Goal: Task Accomplishment & Management: Manage account settings

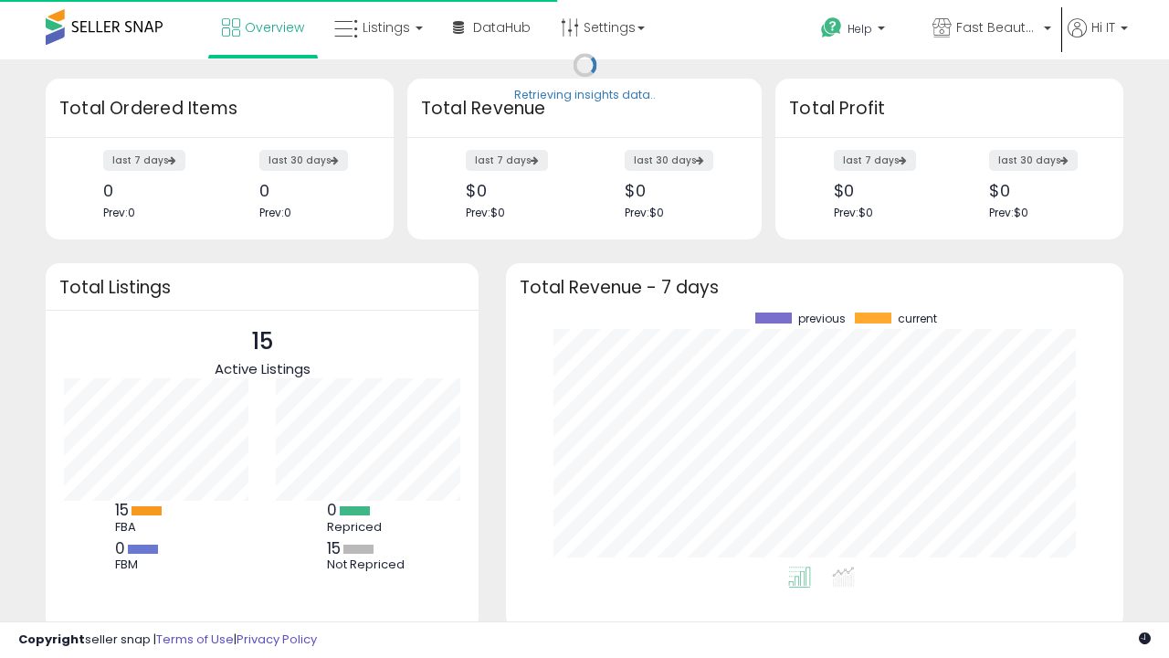
scroll to position [254, 581]
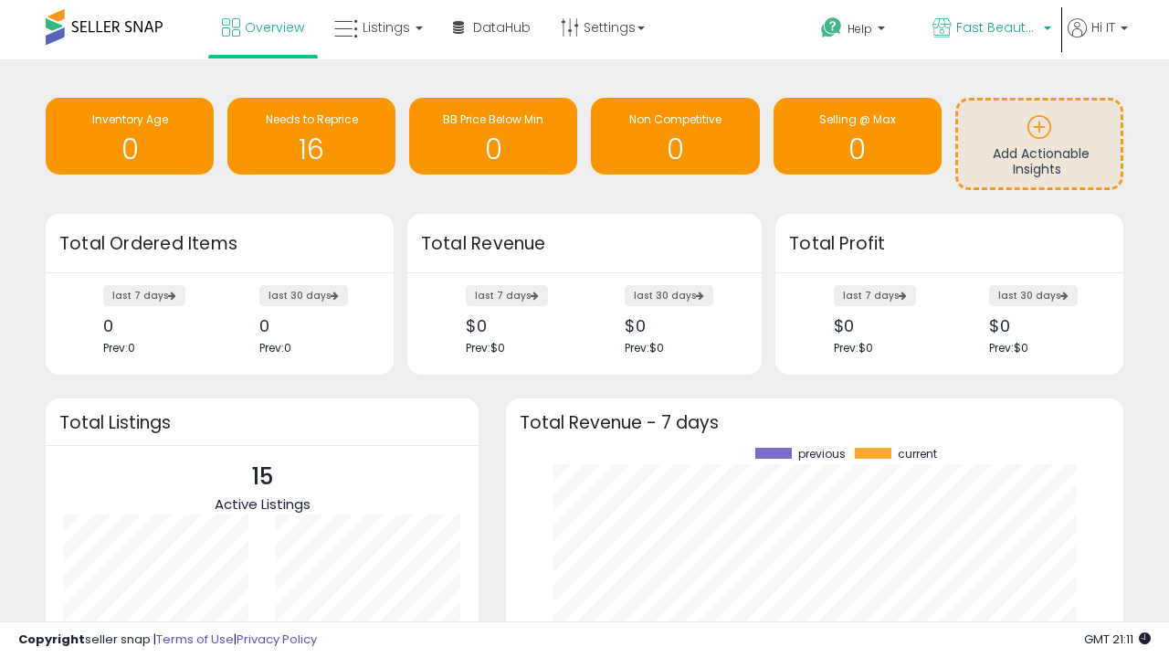
click at [990, 29] on span "Fast Beauty ([GEOGRAPHIC_DATA])" at bounding box center [998, 27] width 82 height 18
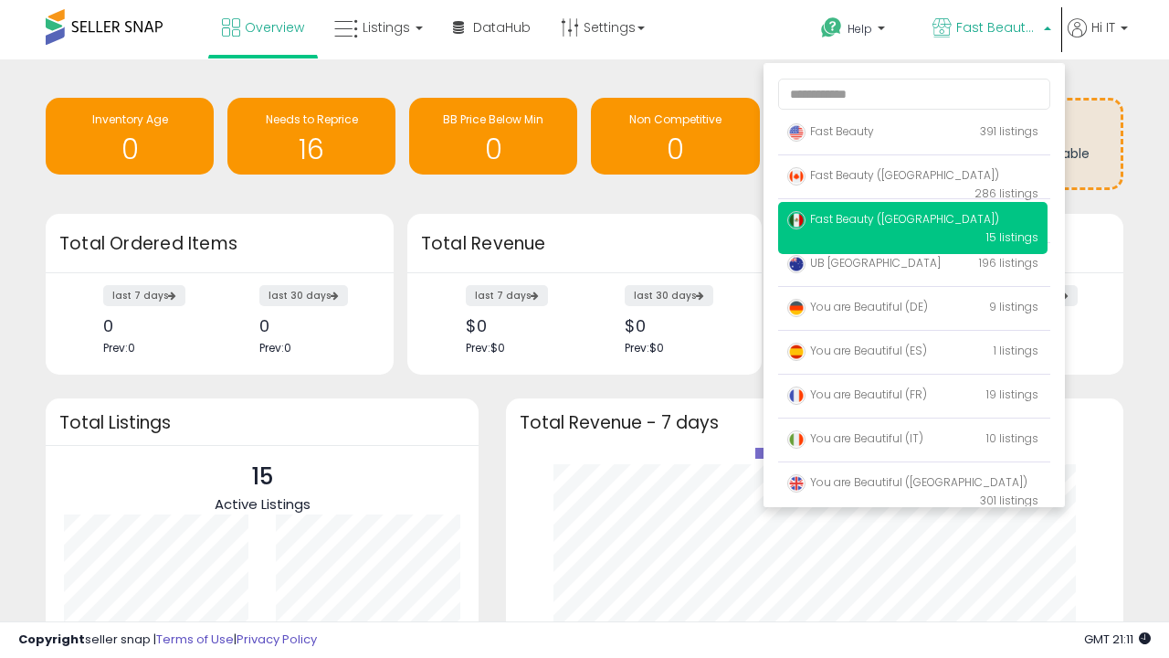
click at [913, 222] on span "Fast Beauty ([GEOGRAPHIC_DATA])" at bounding box center [894, 219] width 212 height 16
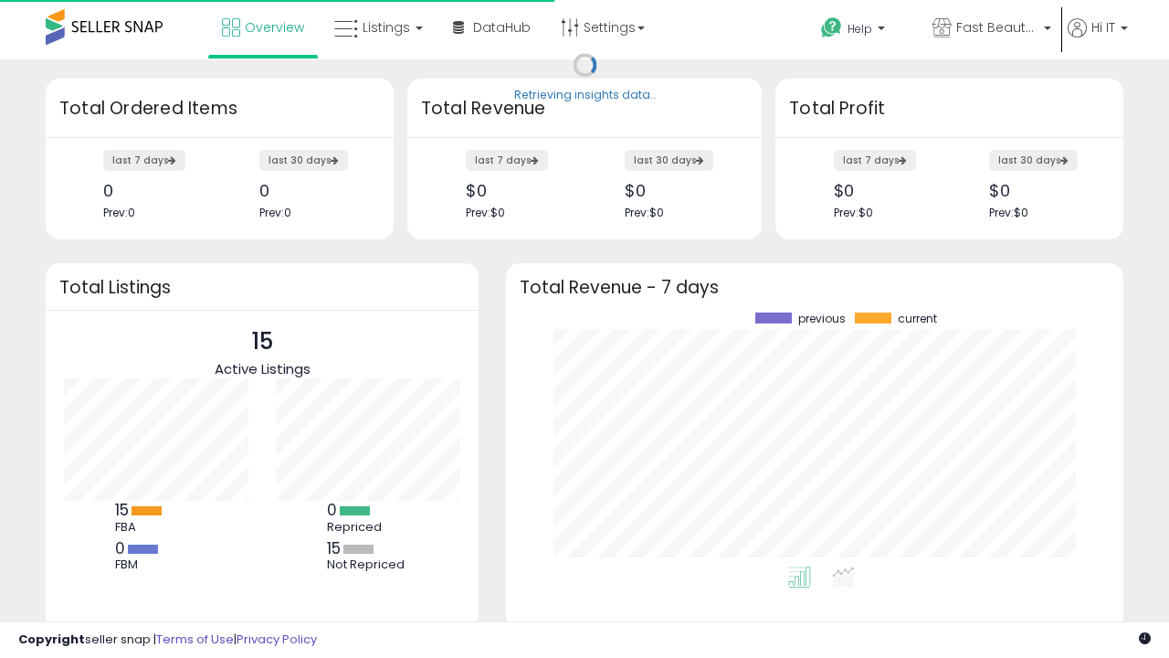
scroll to position [254, 581]
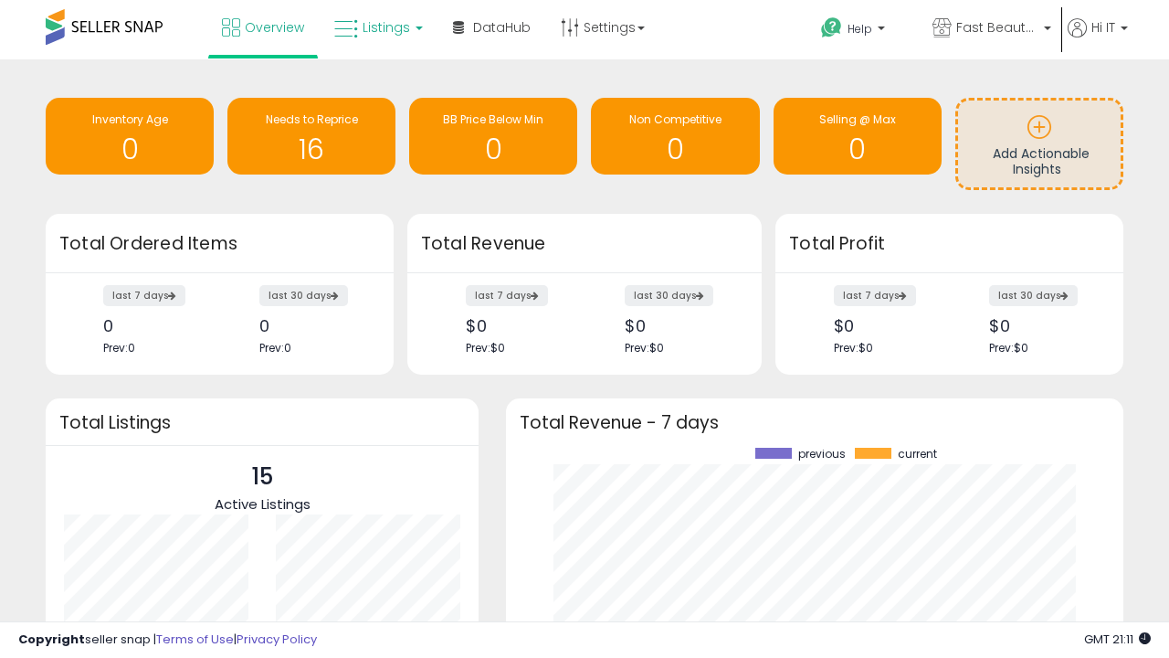
click at [376, 27] on span "Listings" at bounding box center [387, 27] width 48 height 18
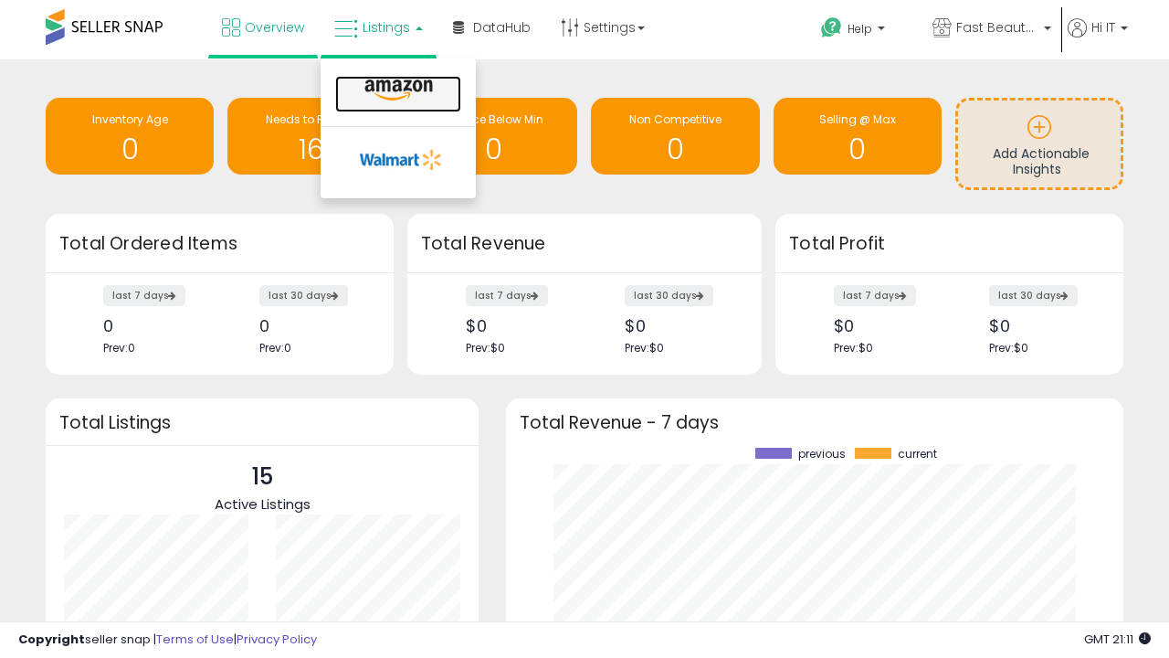
click at [397, 90] on icon at bounding box center [398, 91] width 79 height 24
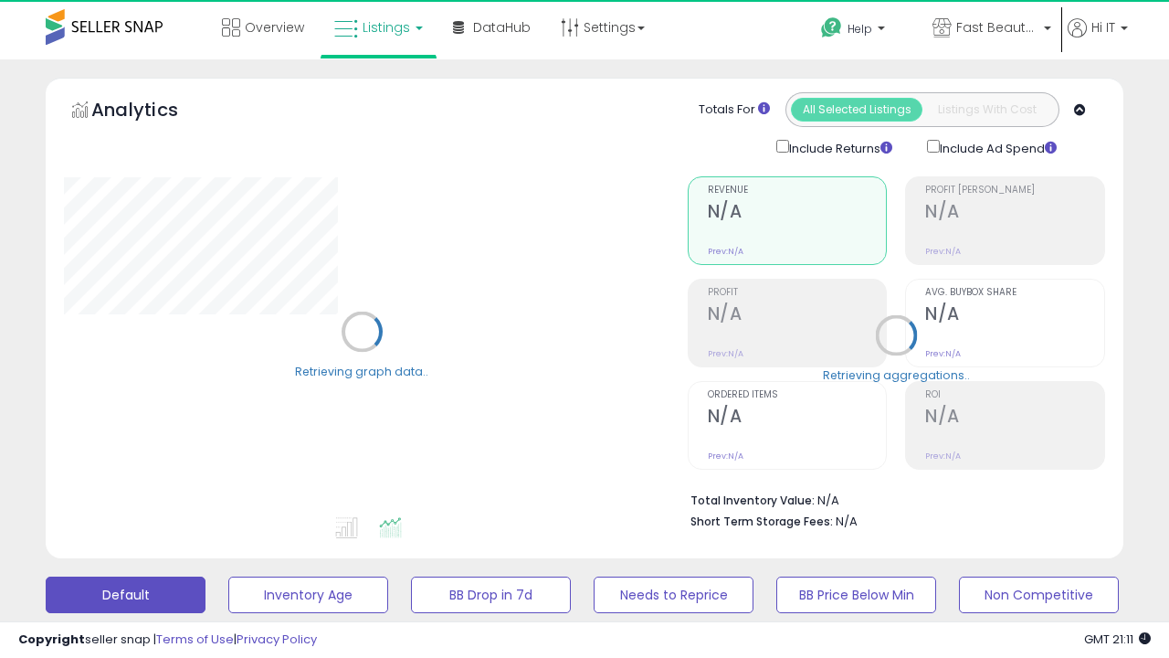
scroll to position [355, 0]
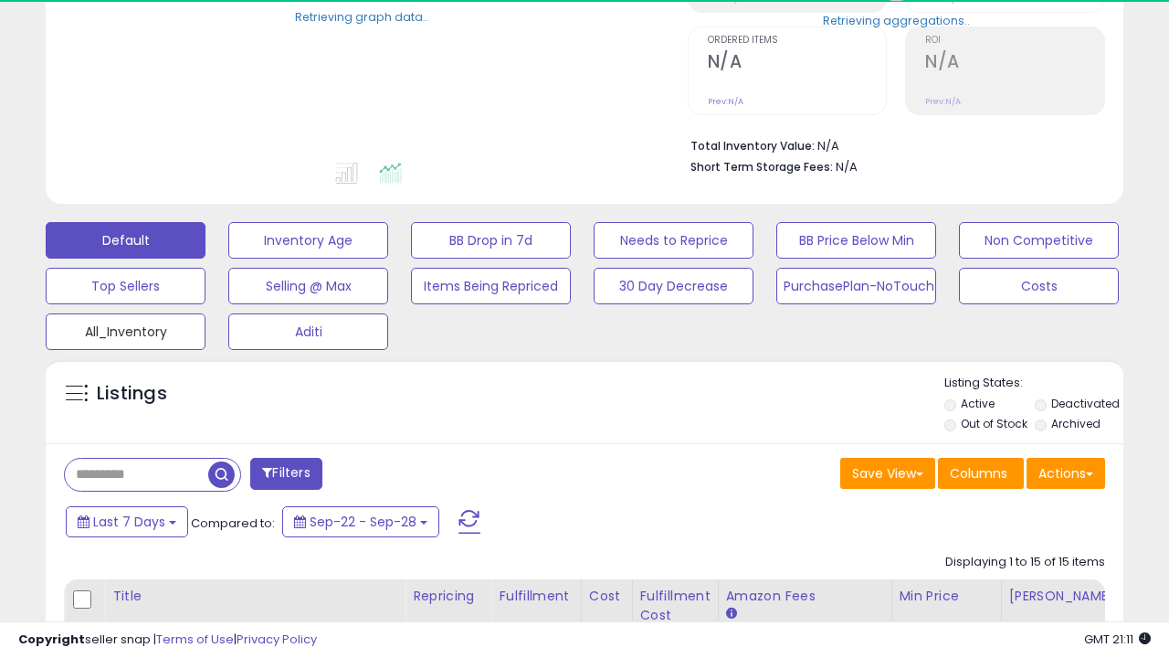
click at [125, 328] on button "All_Inventory" at bounding box center [126, 331] width 160 height 37
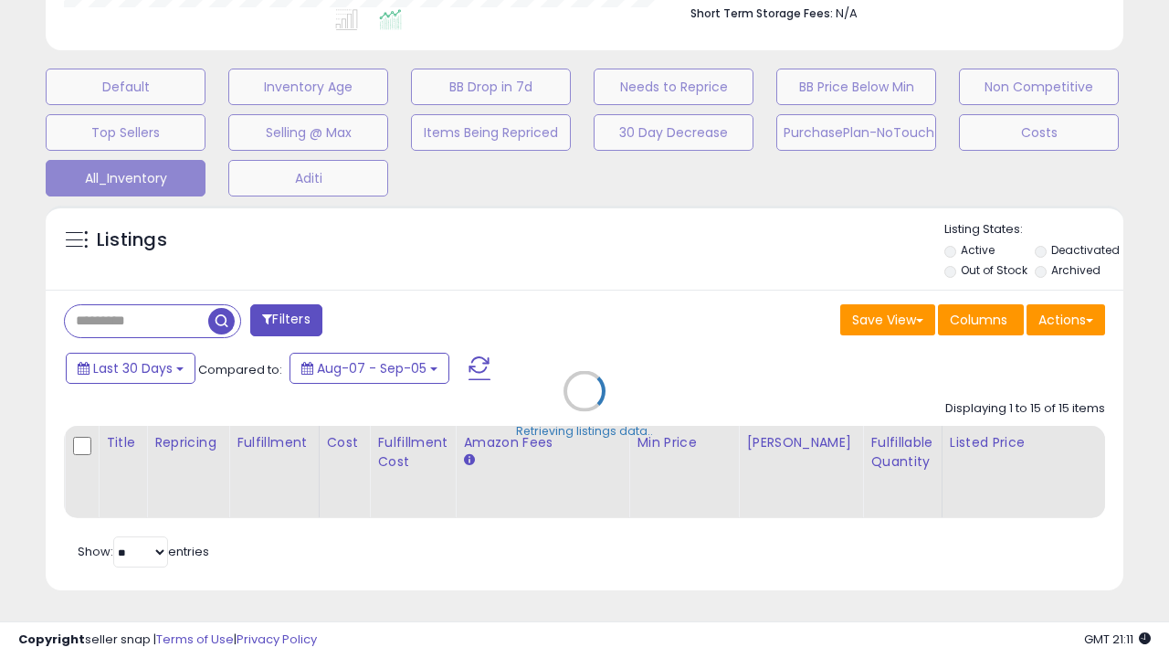
scroll to position [0, 14]
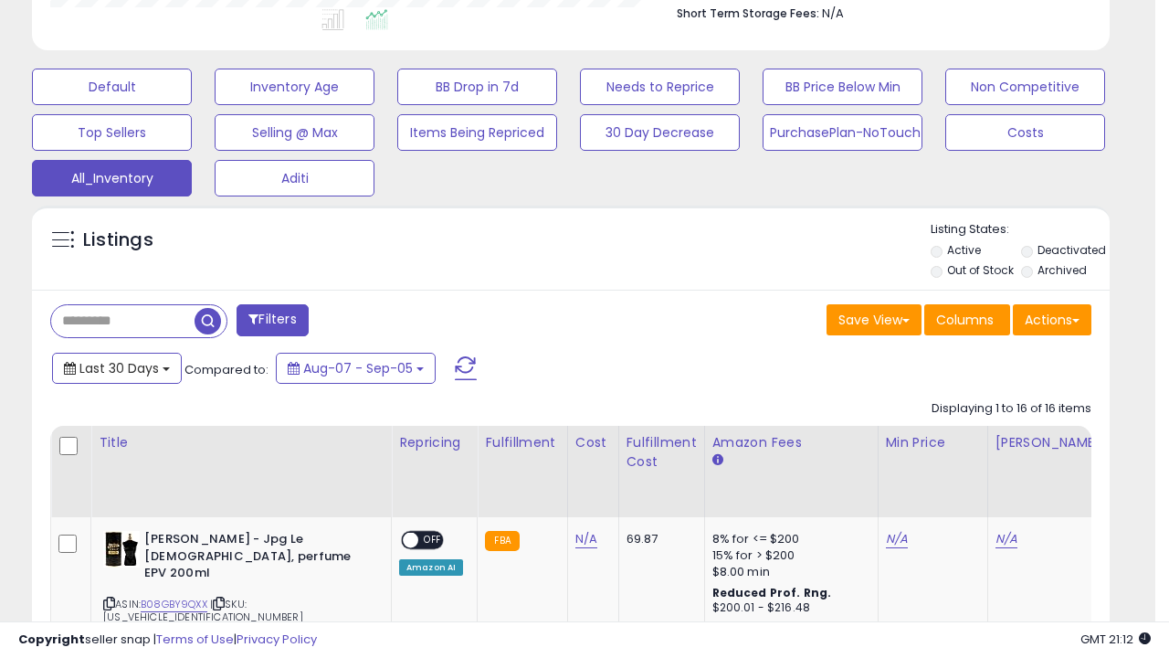
click at [116, 366] on span "Last 30 Days" at bounding box center [118, 368] width 79 height 18
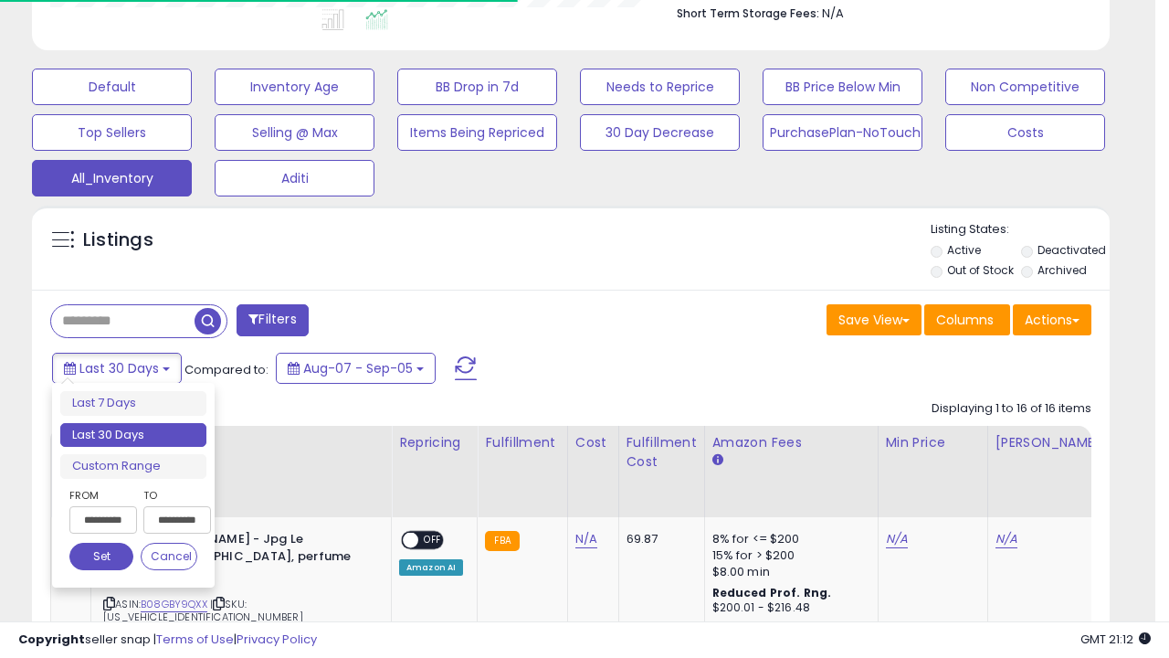
click at [133, 435] on li "Last 30 Days" at bounding box center [133, 435] width 146 height 25
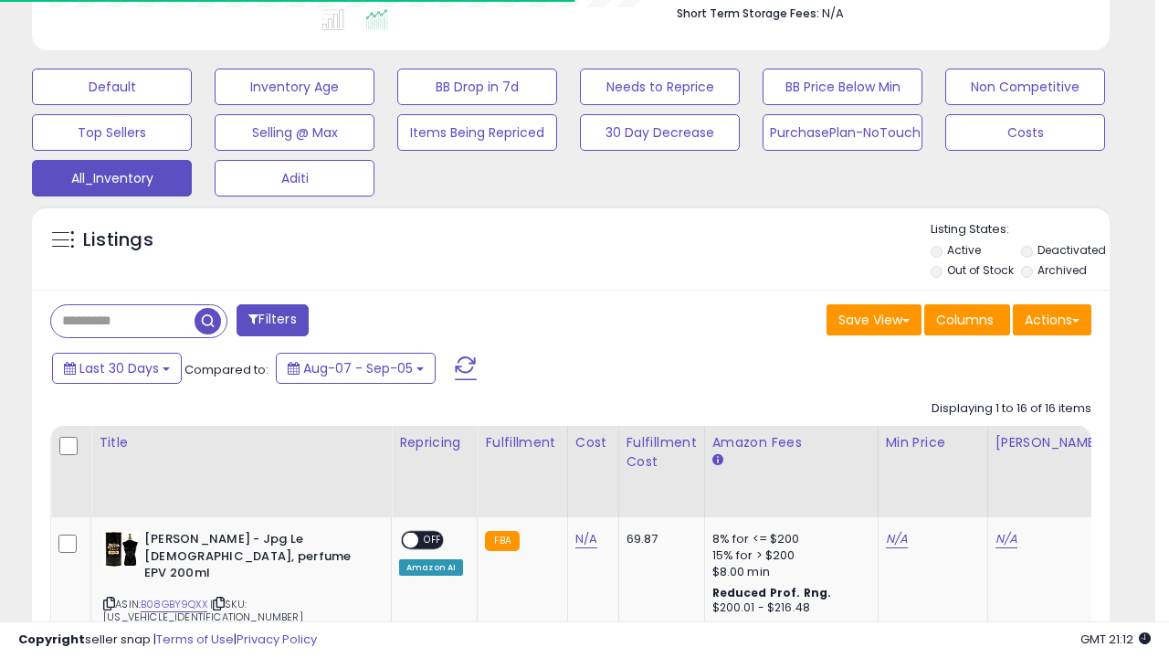
scroll to position [375, 623]
click at [1053, 318] on button "Actions" at bounding box center [1052, 319] width 79 height 31
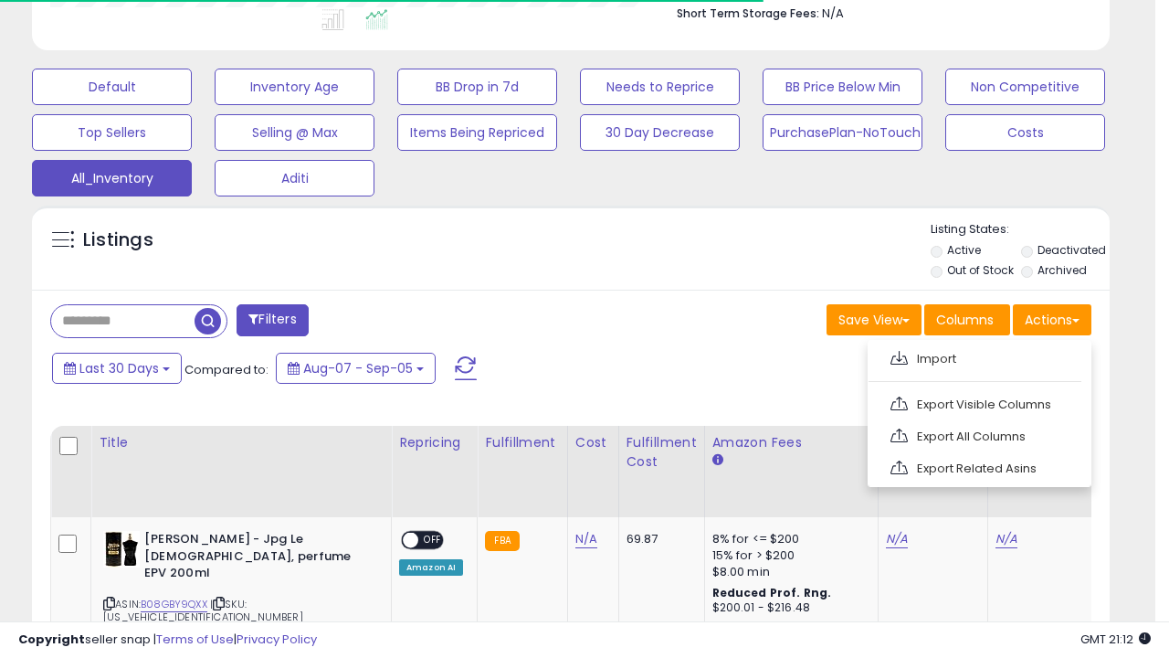
click at [978, 434] on link "Export All Columns" at bounding box center [978, 436] width 200 height 28
